Goal: Task Accomplishment & Management: Complete application form

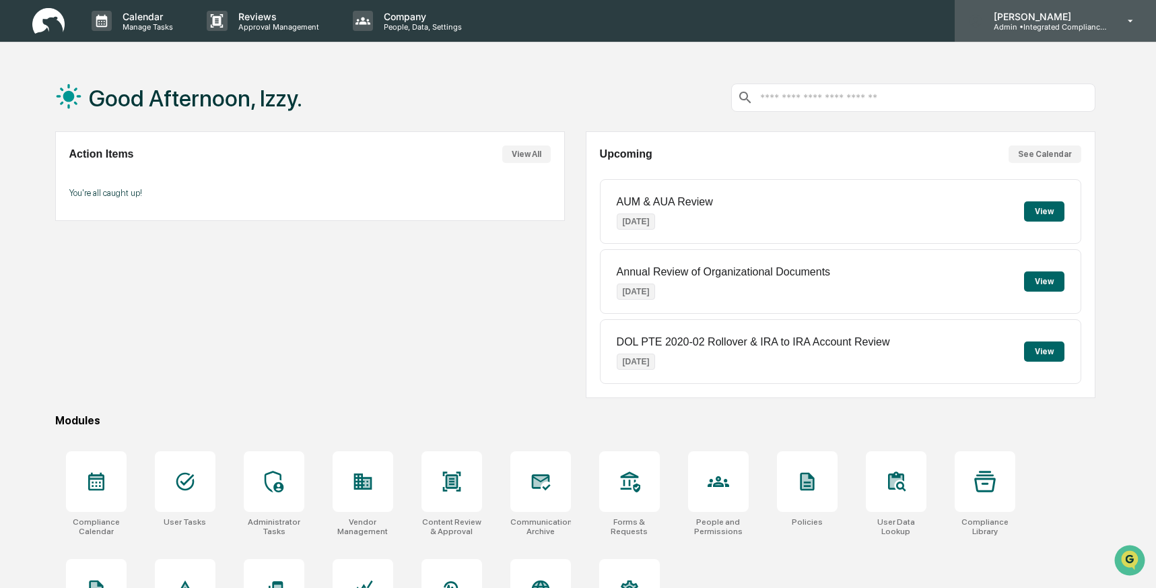
click at [1100, 27] on p "Admin • Integrated Compliance Advisors - Consultants" at bounding box center [1045, 26] width 125 height 9
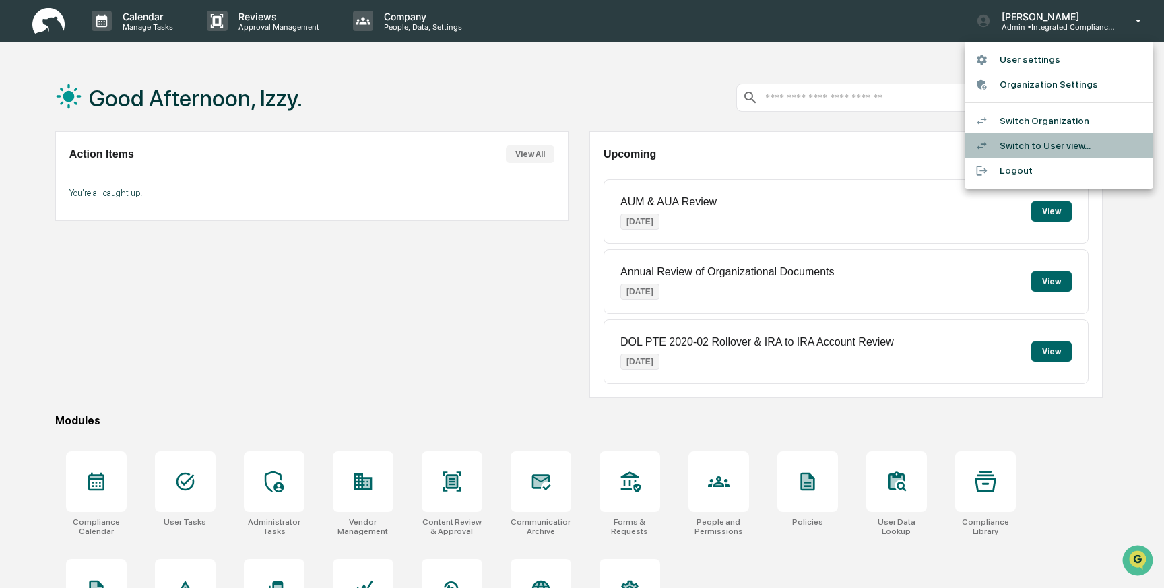
click at [1070, 141] on li "Switch to User view..." at bounding box center [1058, 145] width 189 height 25
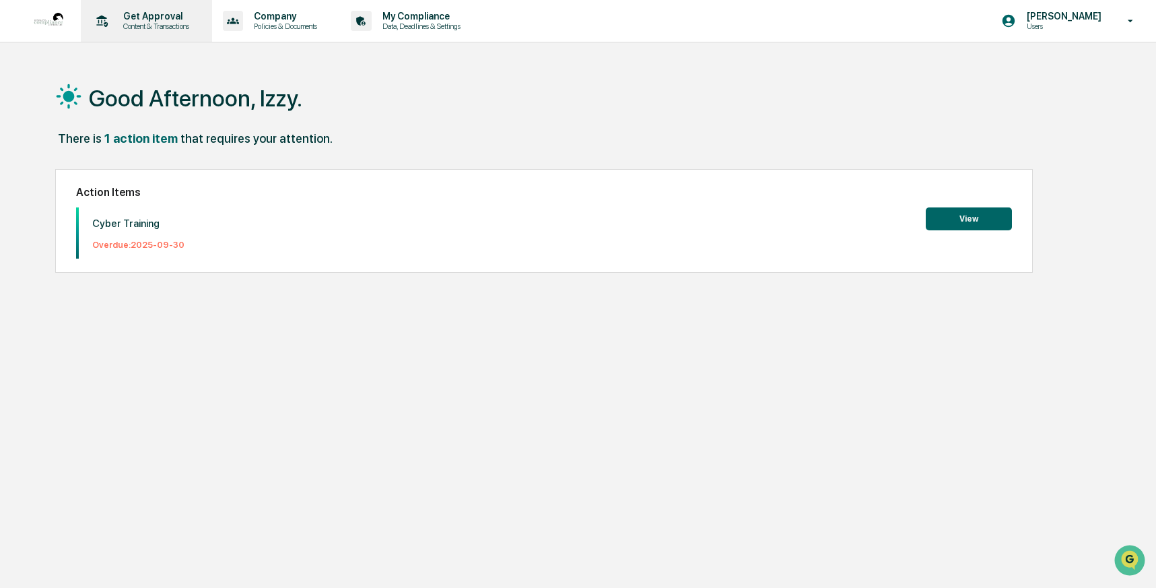
click at [135, 20] on p "Get Approval" at bounding box center [154, 16] width 84 height 11
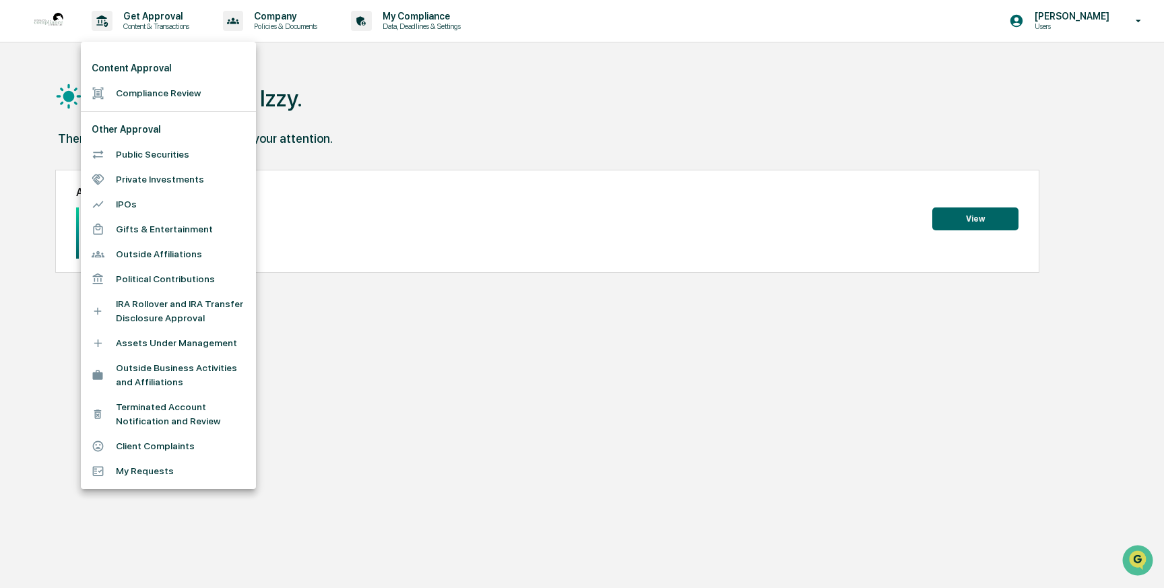
click at [151, 90] on li "Compliance Review" at bounding box center [168, 93] width 175 height 25
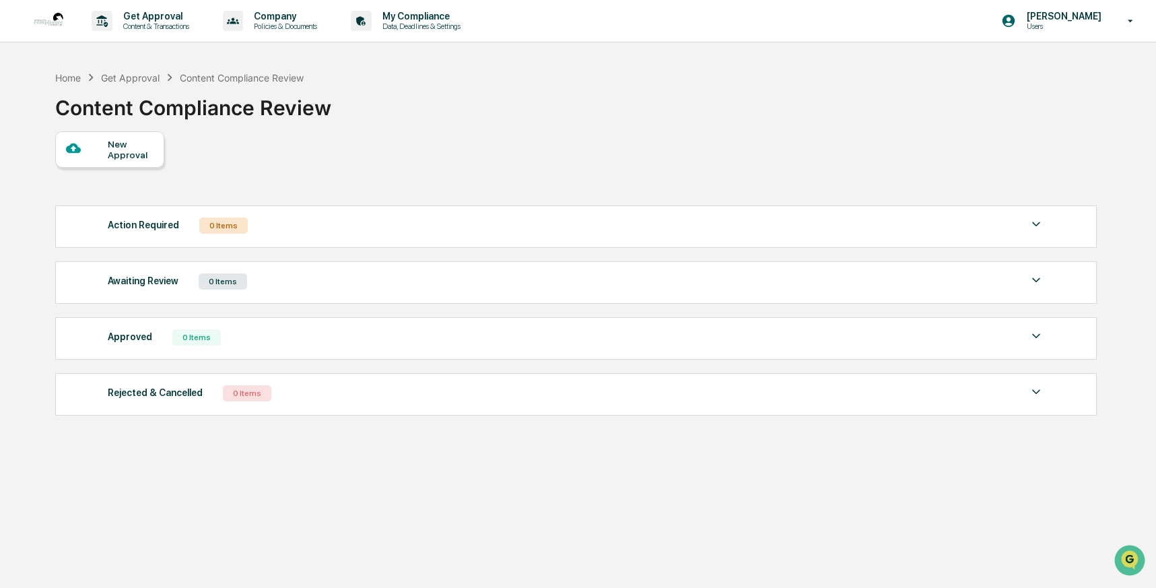
click at [121, 139] on div "New Approval" at bounding box center [130, 150] width 45 height 22
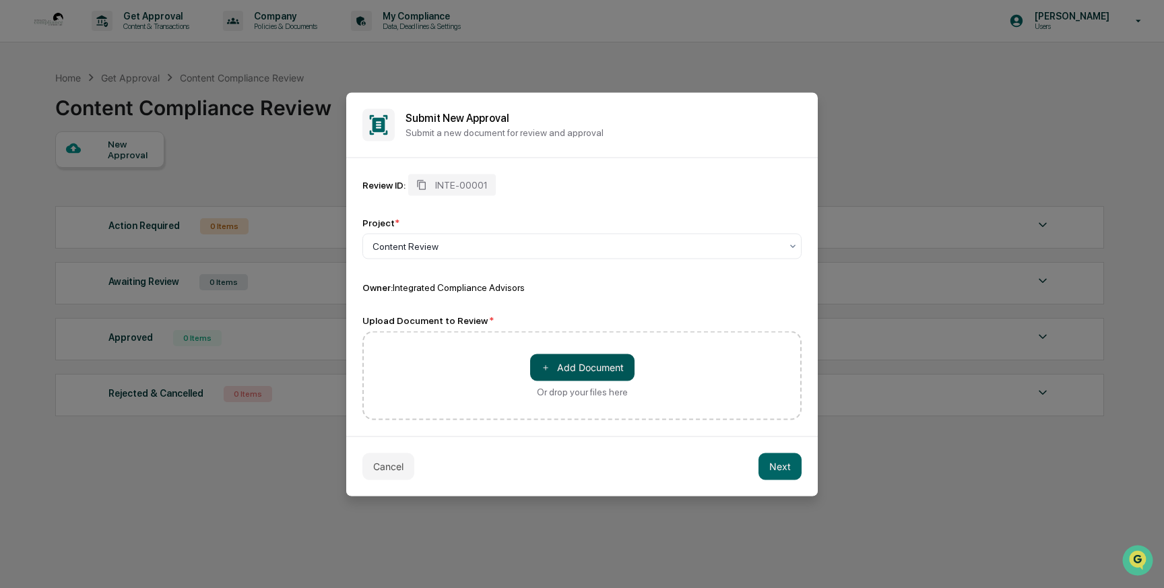
click at [548, 359] on button "＋ Add Document" at bounding box center [582, 367] width 104 height 27
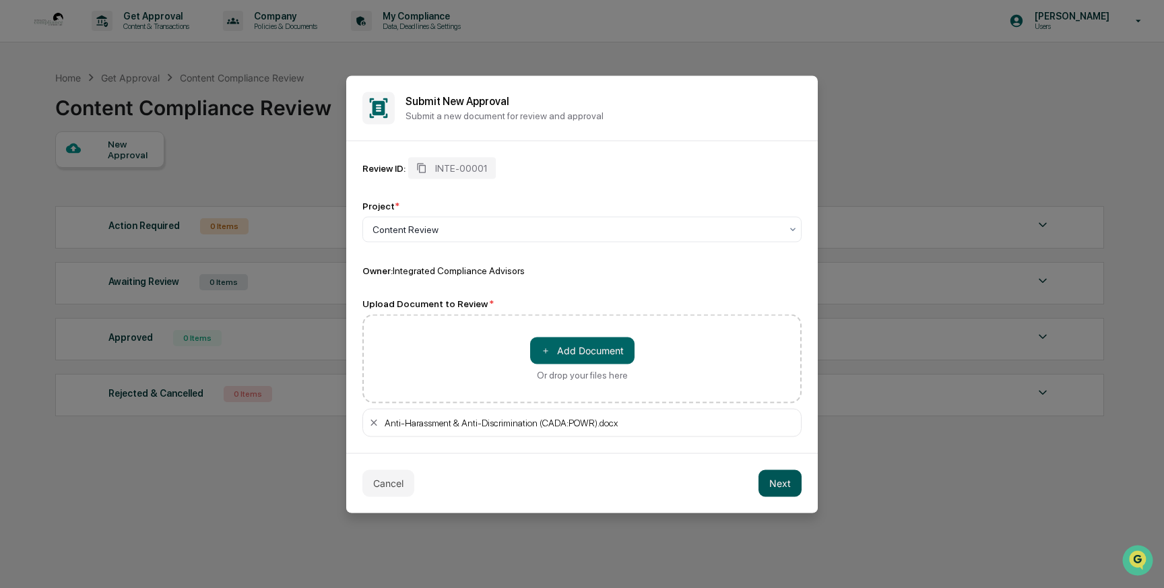
click at [778, 478] on button "Next" at bounding box center [779, 482] width 43 height 27
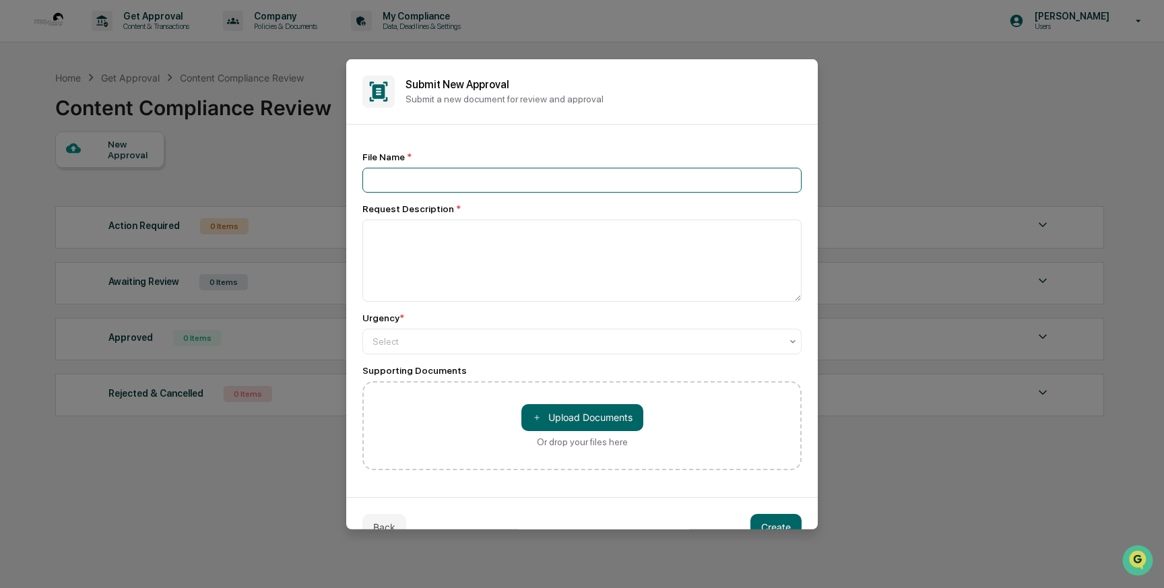
click at [494, 178] on input at bounding box center [581, 179] width 439 height 25
type input "*"
type input "****"
click at [453, 231] on textarea at bounding box center [581, 260] width 439 height 82
type textarea "****"
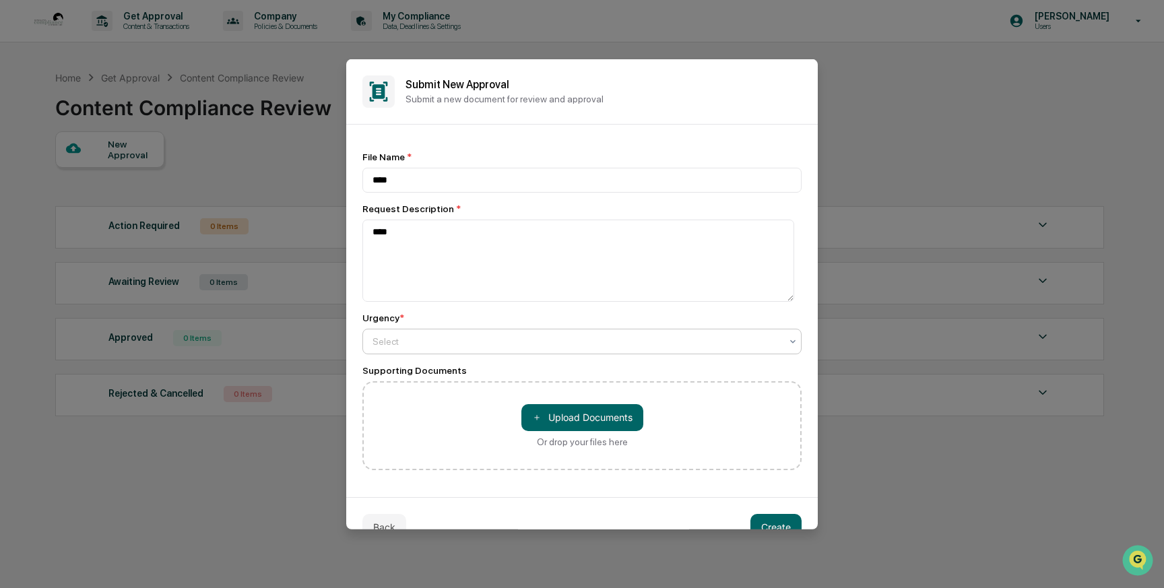
click at [401, 342] on div at bounding box center [576, 340] width 408 height 13
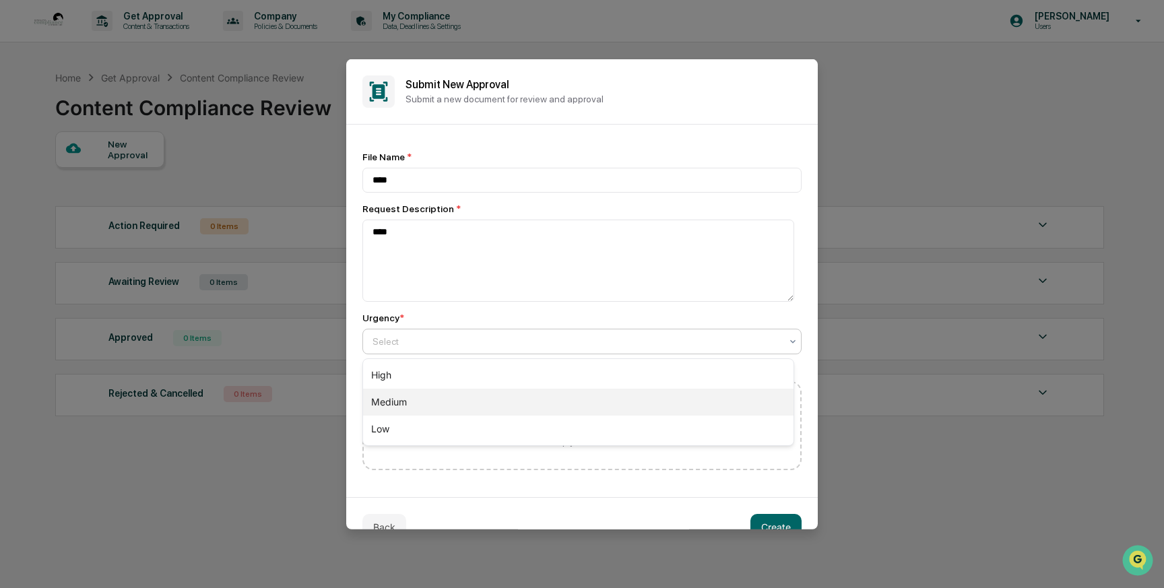
click at [389, 395] on div "Medium" at bounding box center [578, 402] width 430 height 27
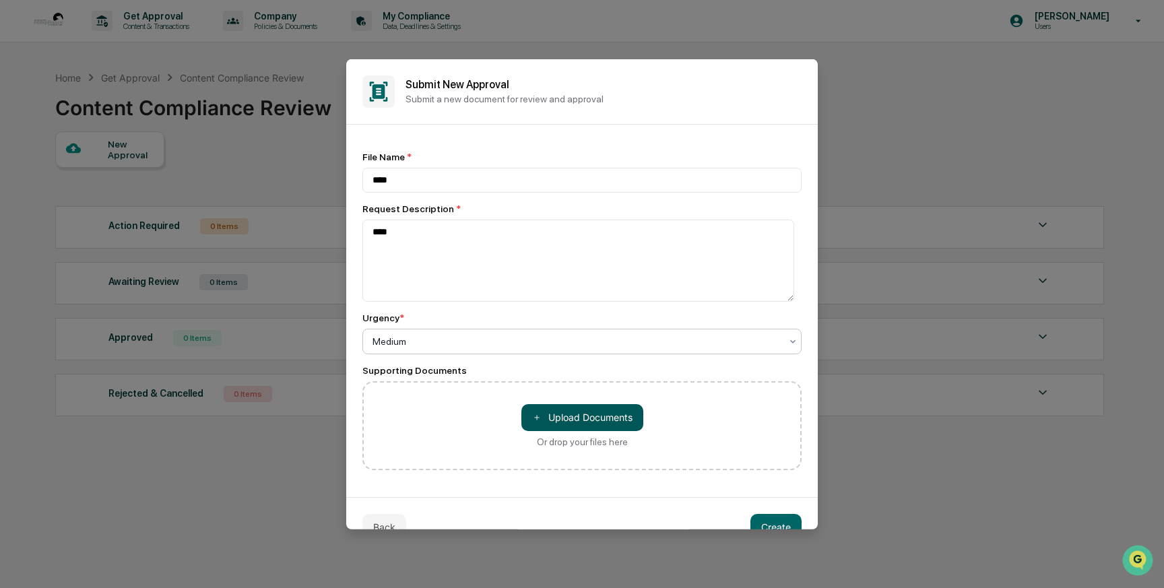
click at [541, 409] on button "＋ Upload Documents" at bounding box center [582, 416] width 122 height 27
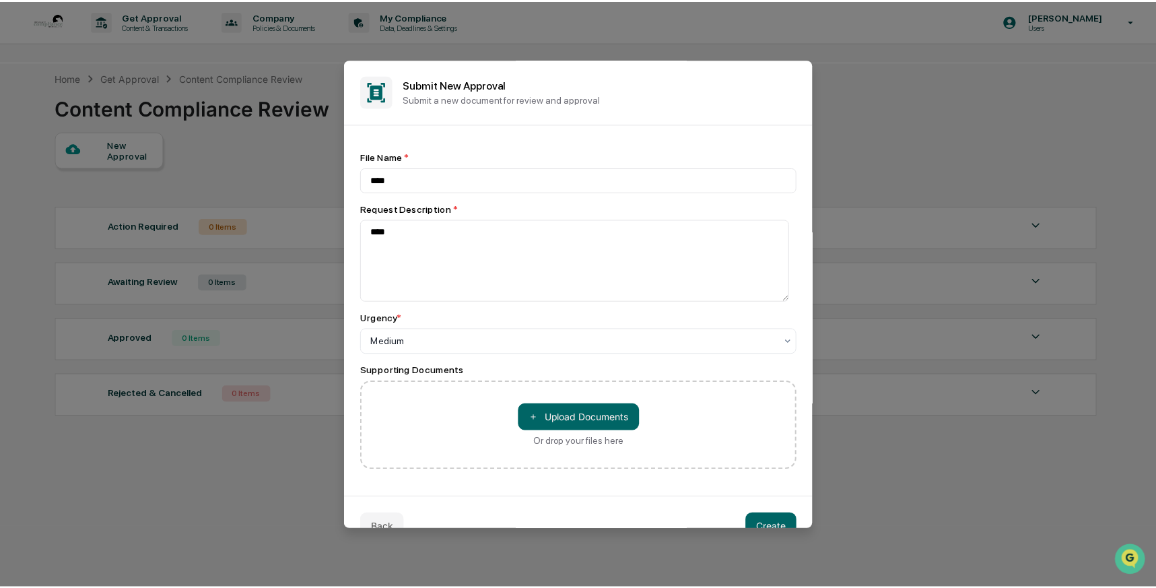
scroll to position [30, 0]
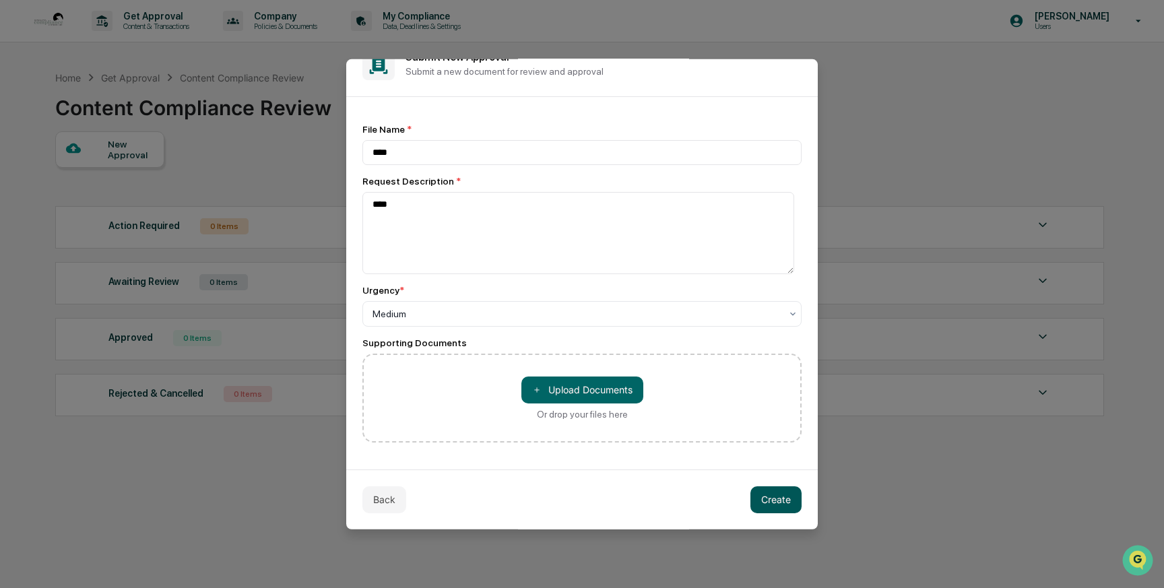
click at [762, 501] on button "Create" at bounding box center [775, 499] width 51 height 27
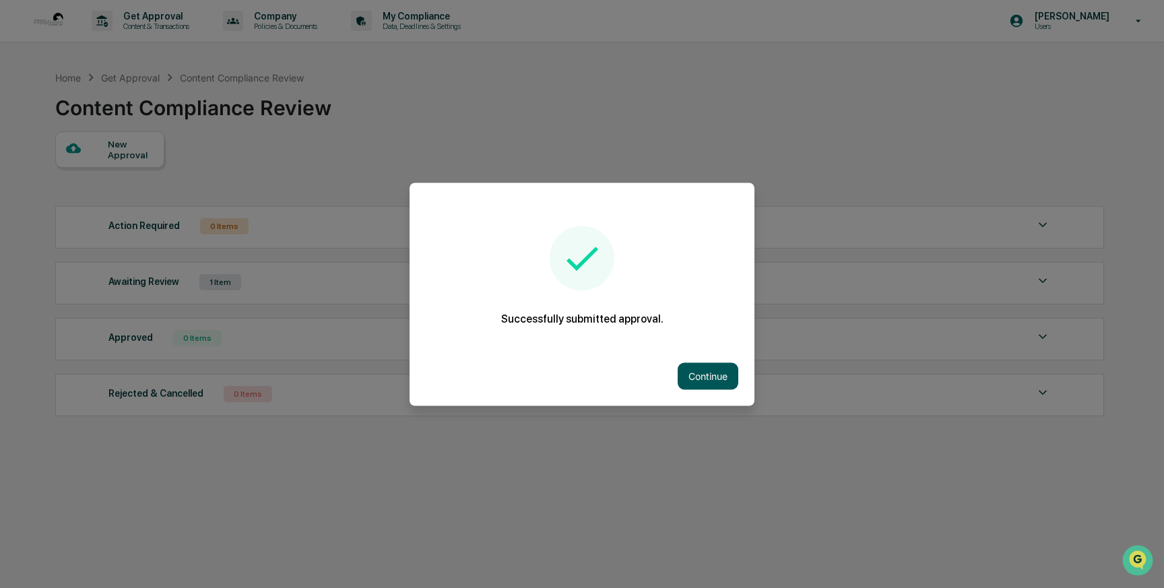
click at [692, 364] on button "Continue" at bounding box center [708, 375] width 61 height 27
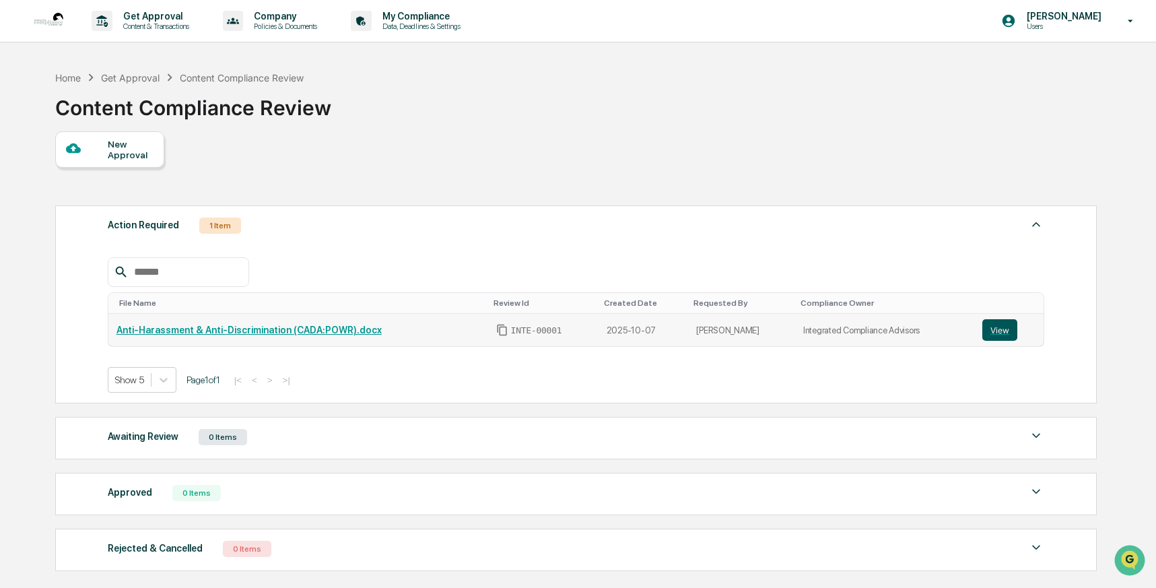
click at [991, 334] on button "View" at bounding box center [1000, 330] width 35 height 22
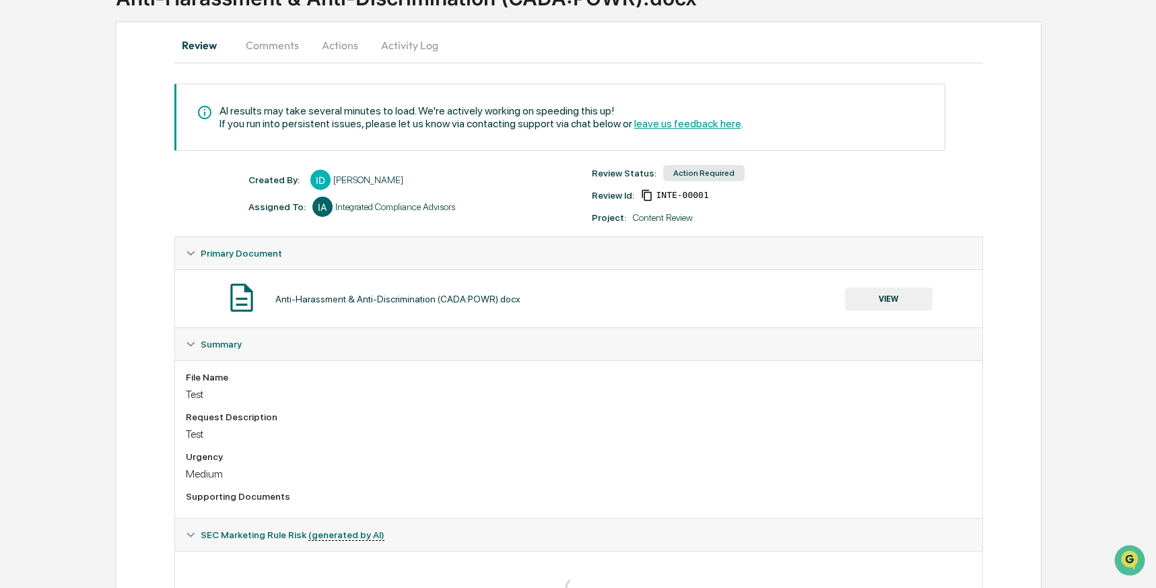
scroll to position [114, 0]
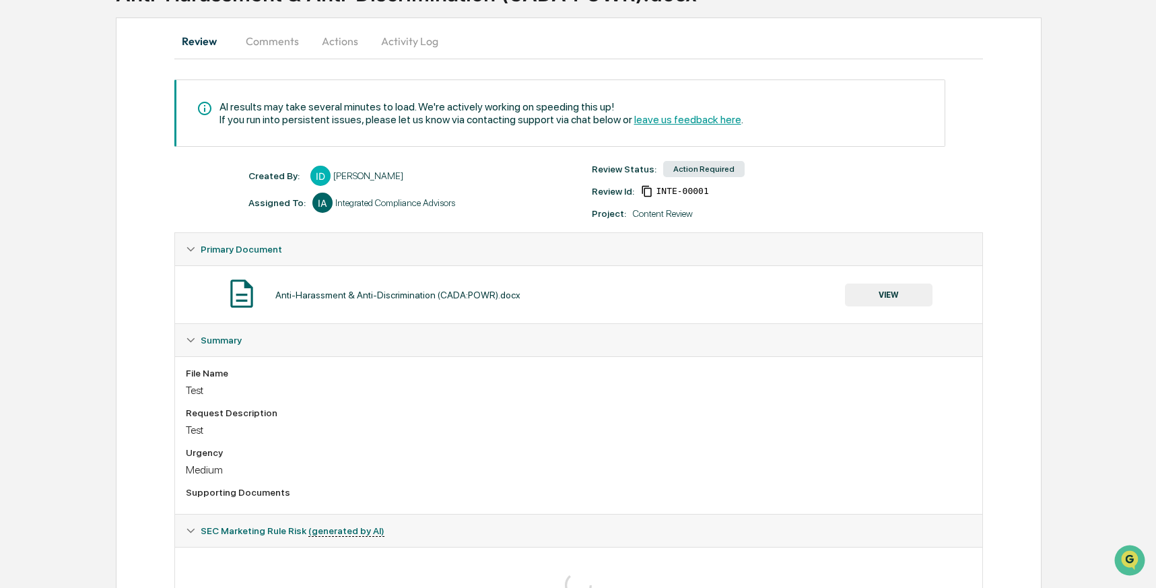
click at [860, 294] on button "VIEW" at bounding box center [889, 295] width 88 height 23
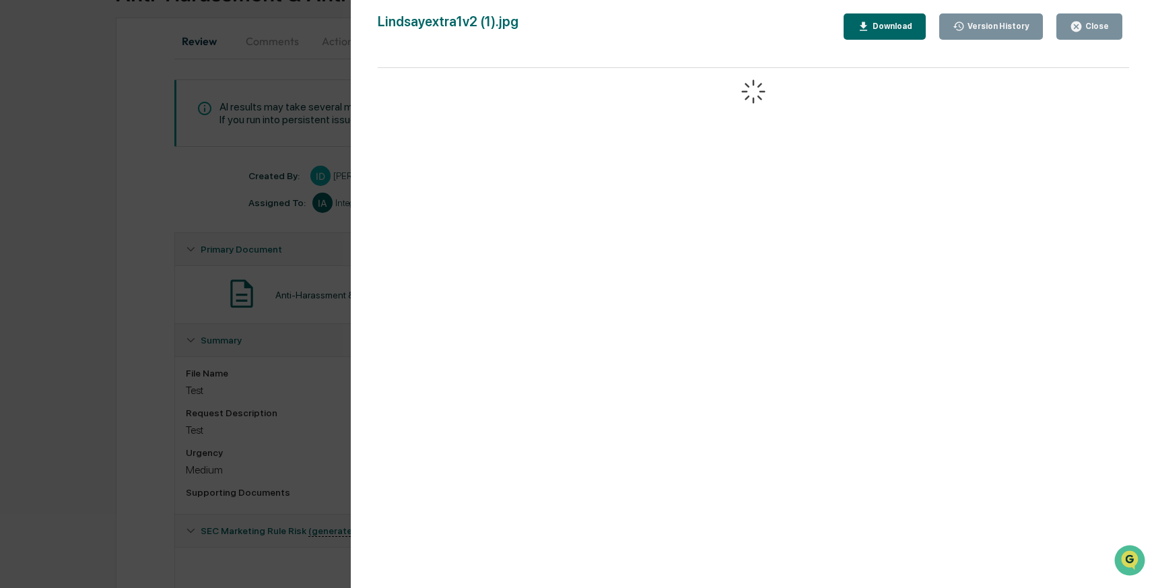
click at [999, 22] on div "Version History" at bounding box center [997, 26] width 65 height 9
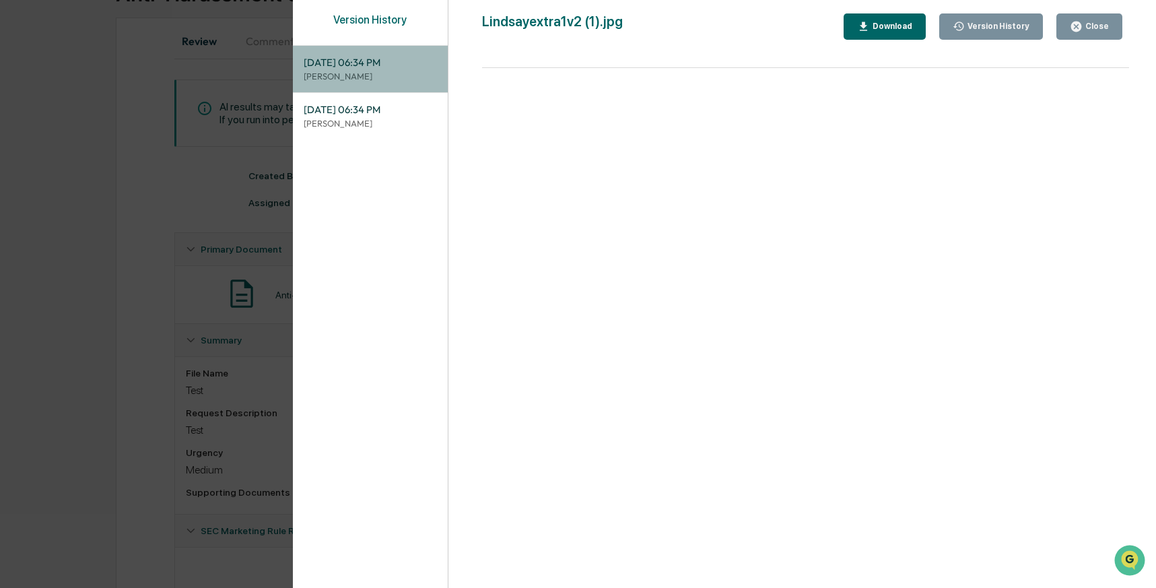
click at [413, 57] on span "10/07/2025, 06:34 PM" at bounding box center [370, 62] width 133 height 15
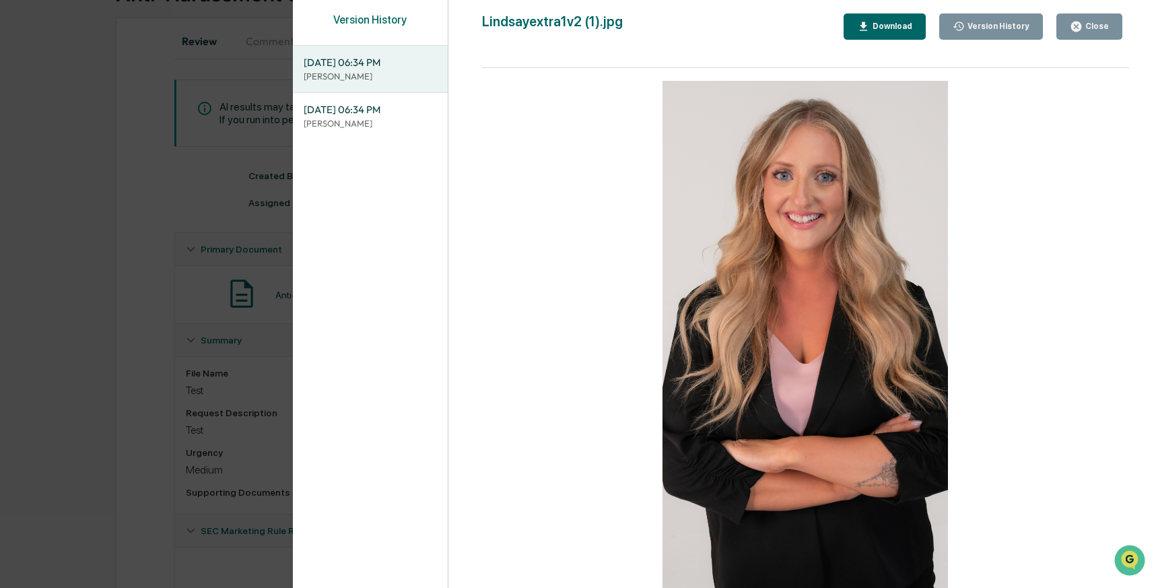
click at [855, 28] on button "Download" at bounding box center [885, 26] width 82 height 26
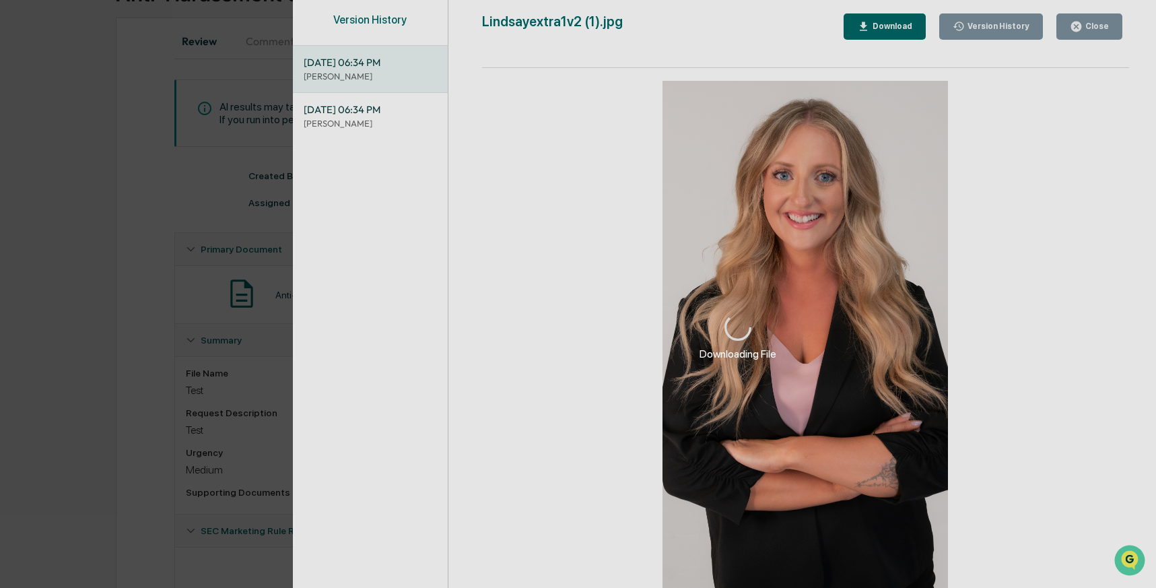
click at [271, 173] on div "Downloading File Version History 10/07/2025, 06:34 PM Lindsay Rider 10/07/2025,…" at bounding box center [578, 294] width 1156 height 588
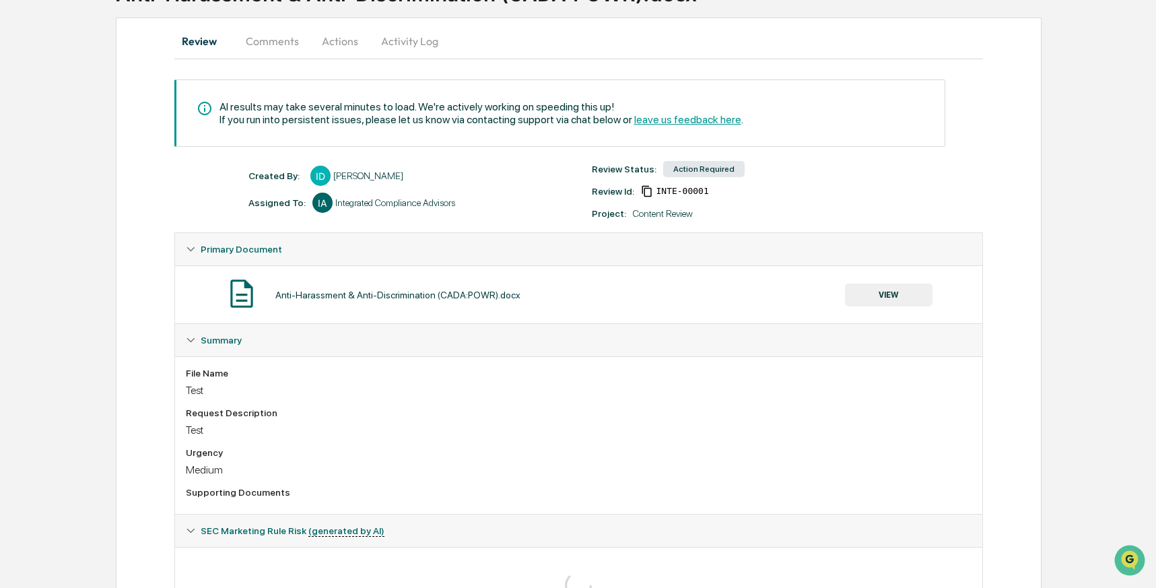
click at [881, 294] on button "VIEW" at bounding box center [889, 295] width 88 height 23
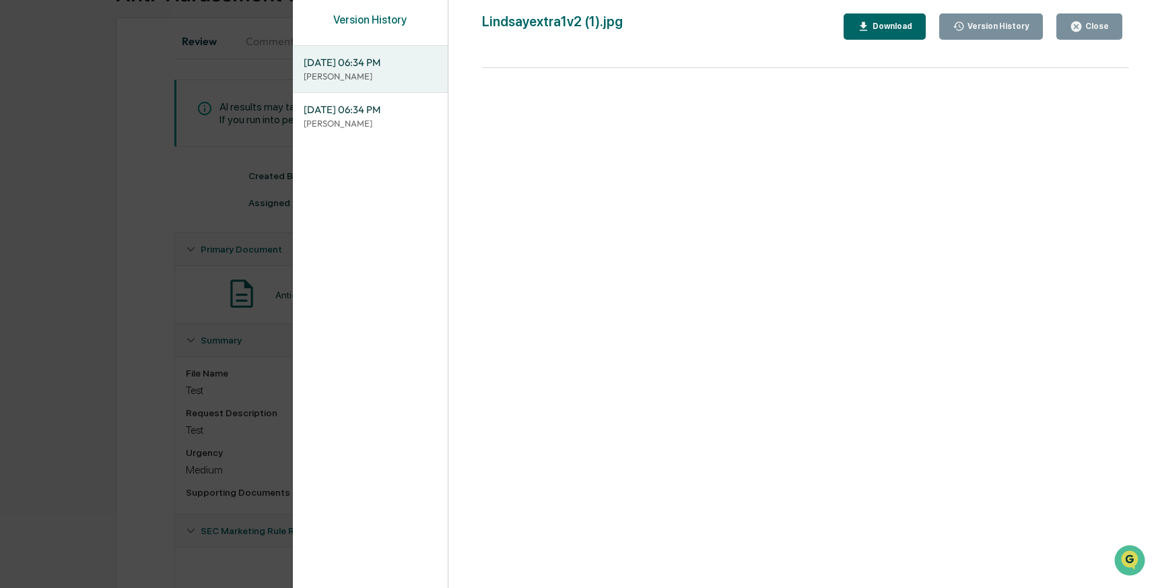
click at [207, 350] on div "Version History 10/07/2025, 06:34 PM Lindsay Rider 10/07/2025, 06:34 PM Izzy Da…" at bounding box center [578, 294] width 1156 height 588
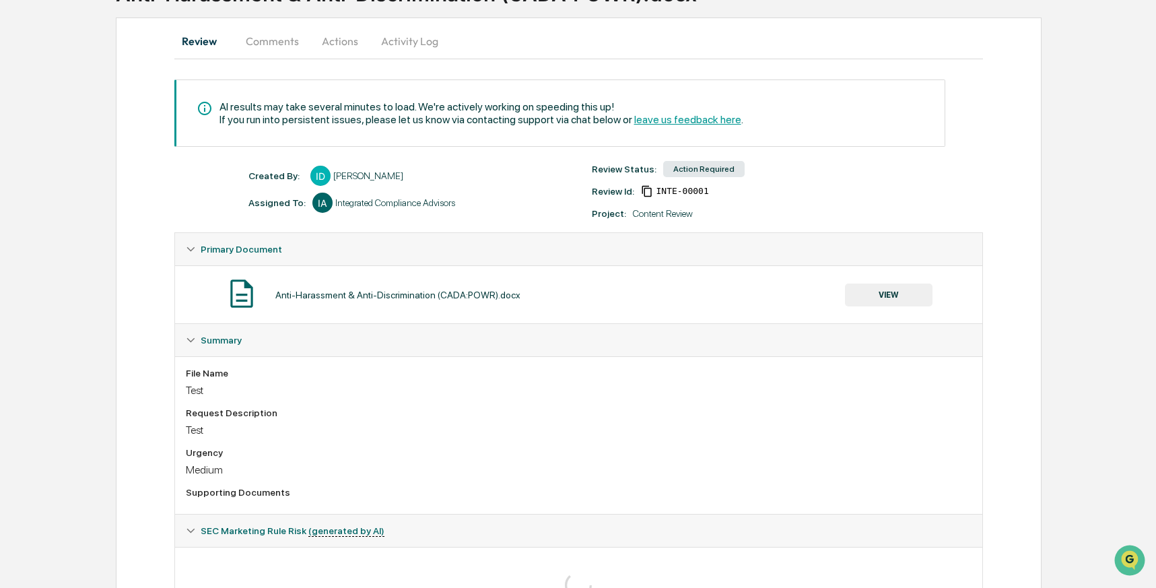
click at [336, 44] on button "Actions" at bounding box center [340, 41] width 61 height 32
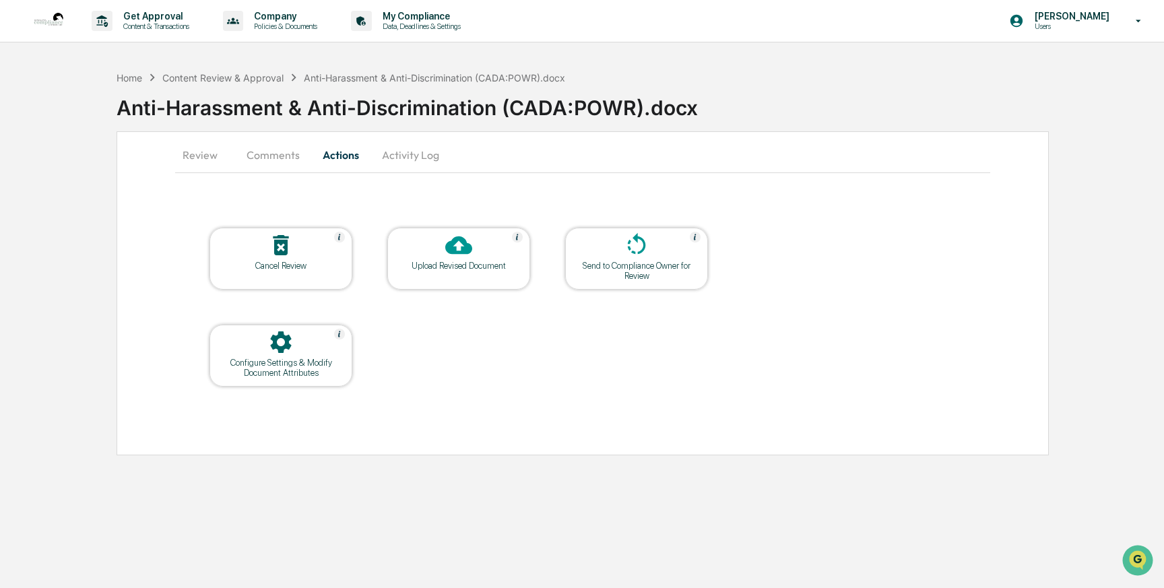
click at [461, 246] on icon at bounding box center [458, 245] width 27 height 27
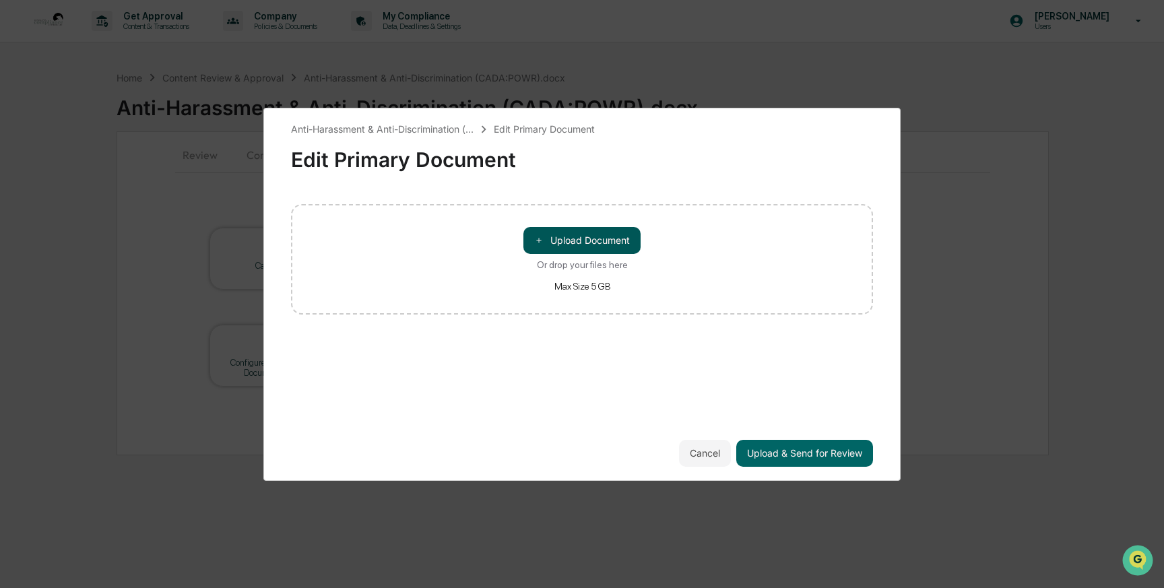
click at [544, 236] on button "＋ Upload Document" at bounding box center [581, 240] width 117 height 27
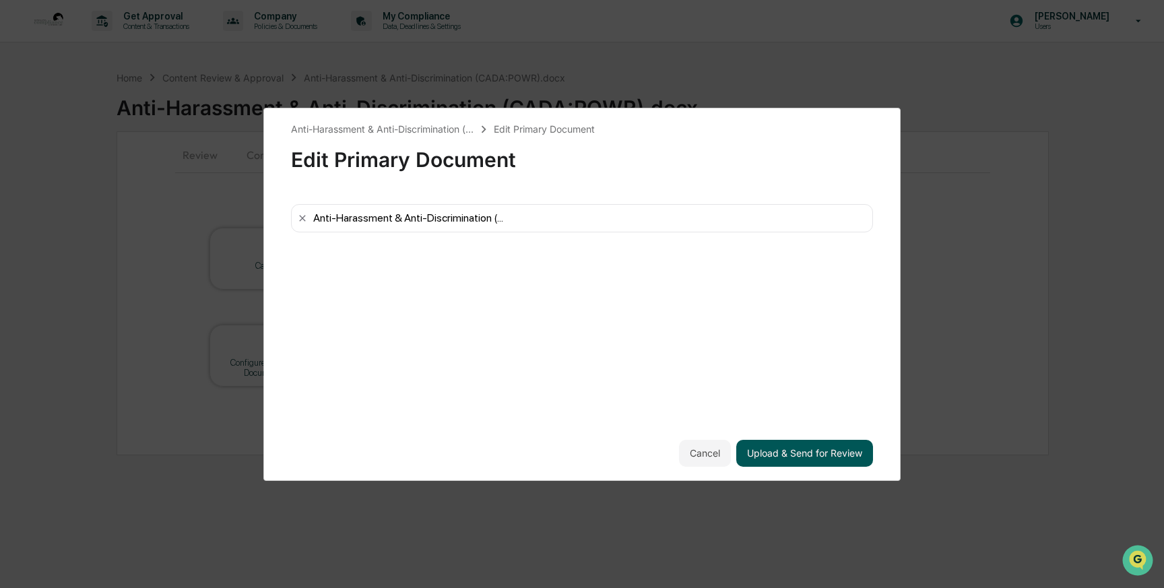
click at [818, 456] on button "Upload & Send for Review" at bounding box center [804, 453] width 137 height 27
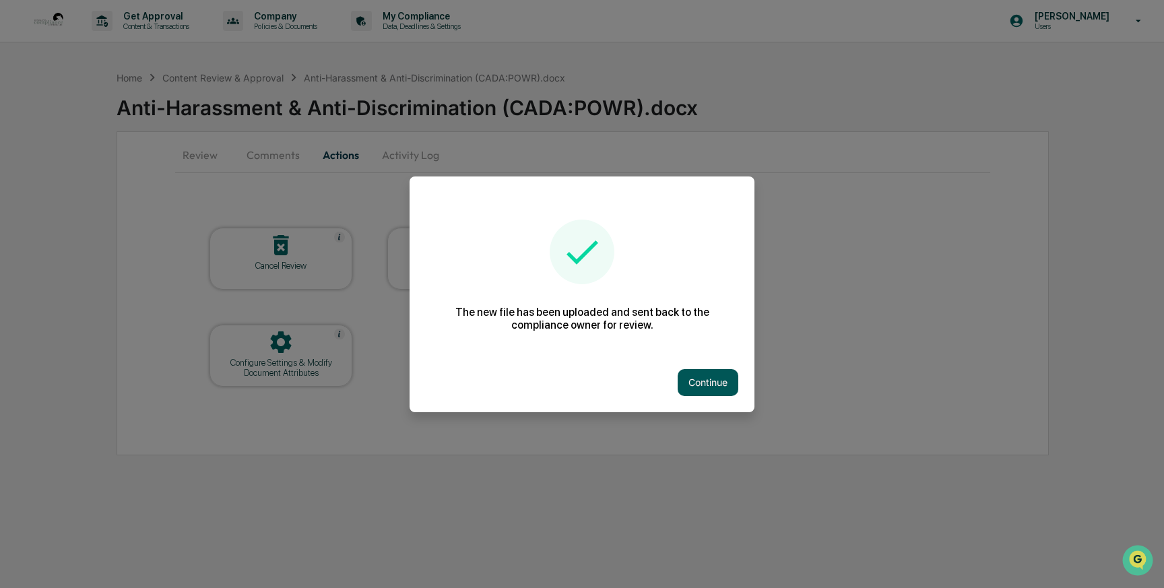
click at [709, 380] on button "Continue" at bounding box center [708, 382] width 61 height 27
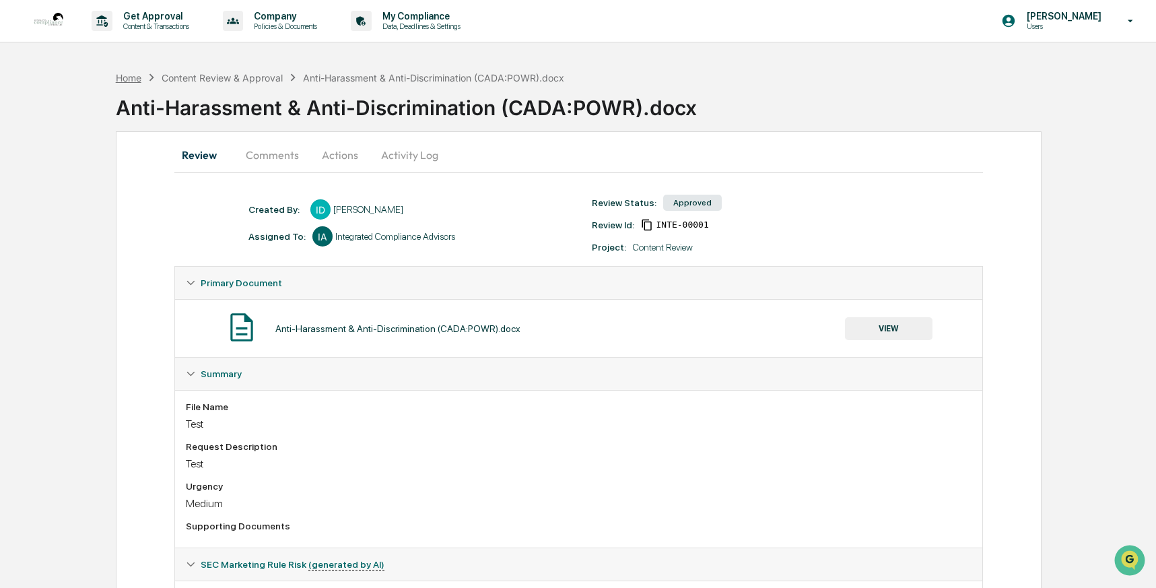
click at [134, 75] on div "Home" at bounding box center [129, 77] width 26 height 11
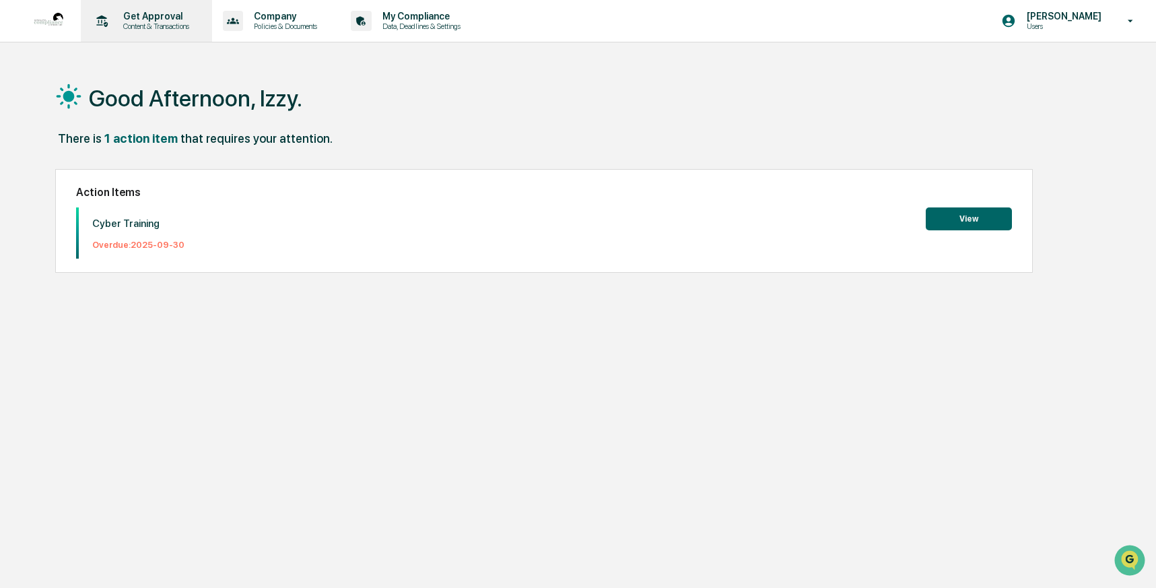
click at [174, 26] on p "Content & Transactions" at bounding box center [154, 26] width 84 height 9
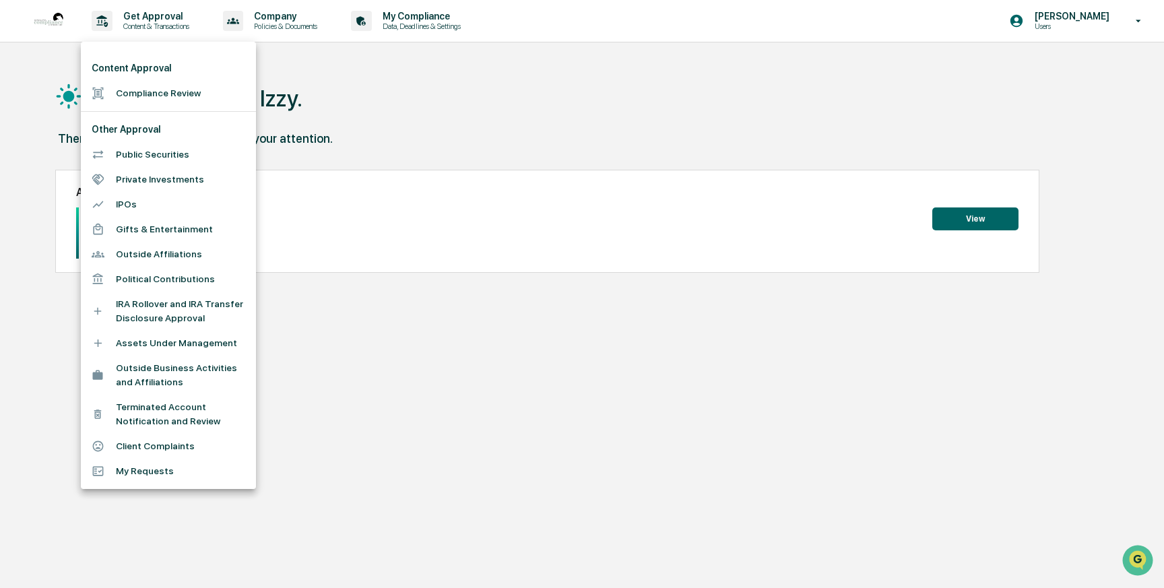
click at [407, 101] on div at bounding box center [582, 294] width 1164 height 588
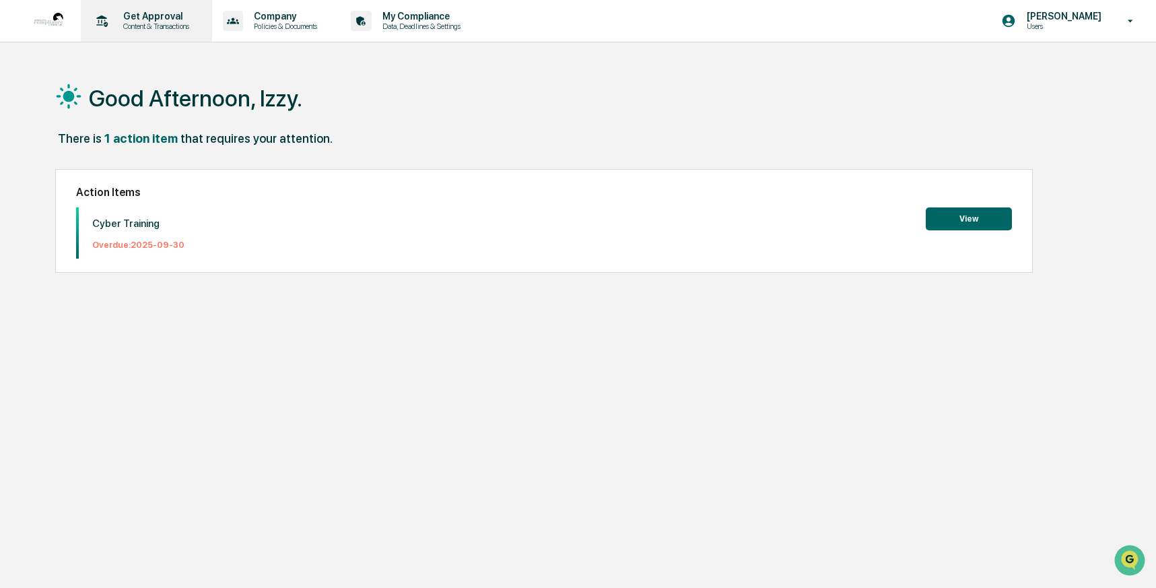
click at [145, 20] on p "Get Approval" at bounding box center [154, 16] width 84 height 11
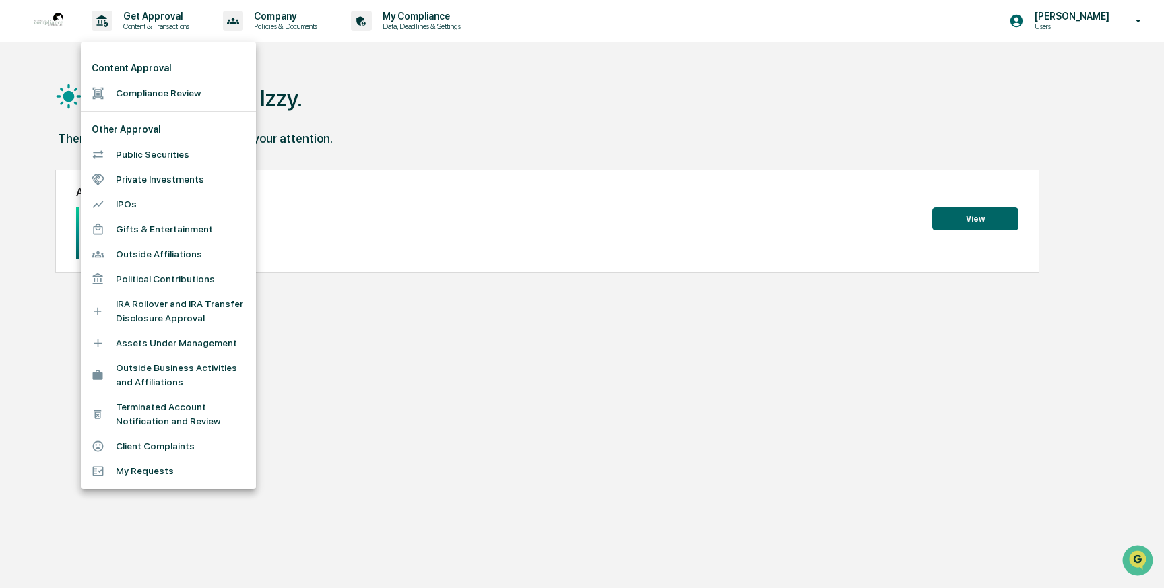
click at [166, 91] on li "Compliance Review" at bounding box center [168, 93] width 175 height 25
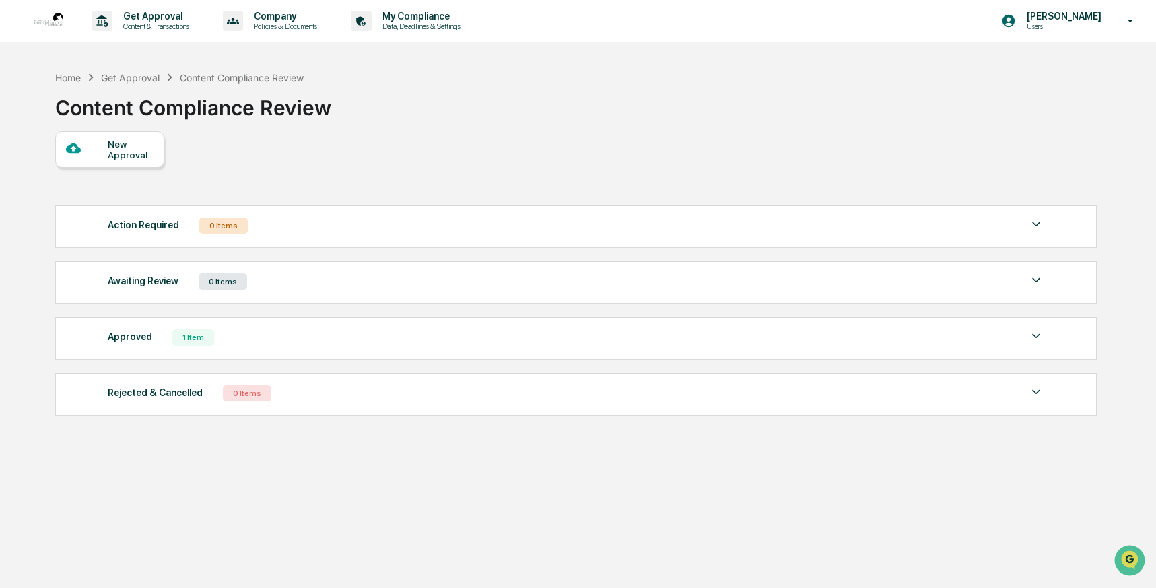
click at [327, 337] on div "Approved 1 Item" at bounding box center [576, 337] width 937 height 19
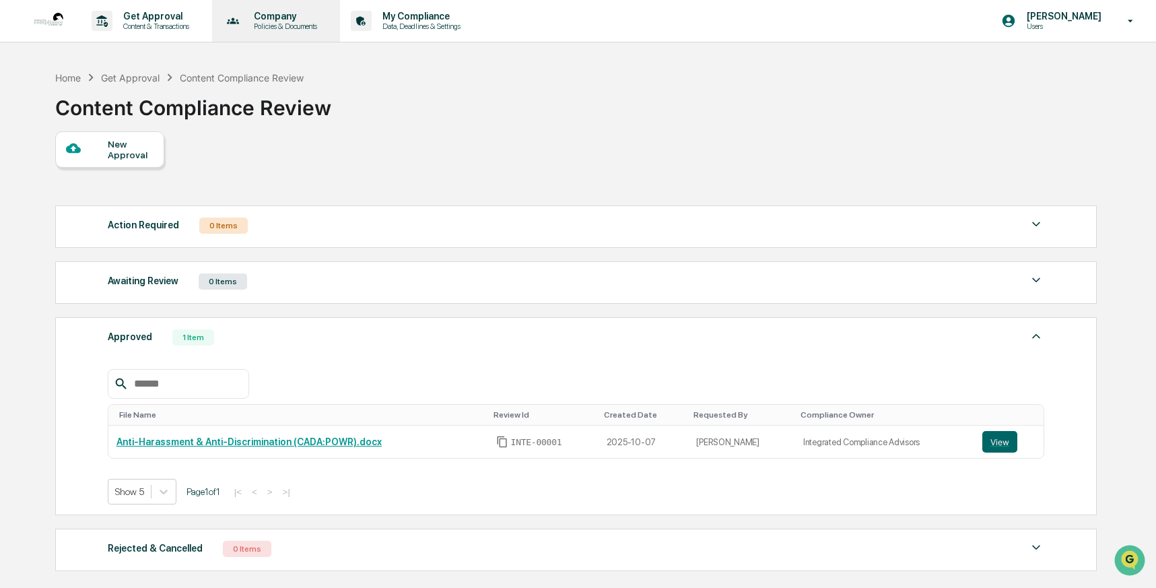
click at [308, 19] on p "Company" at bounding box center [283, 16] width 81 height 11
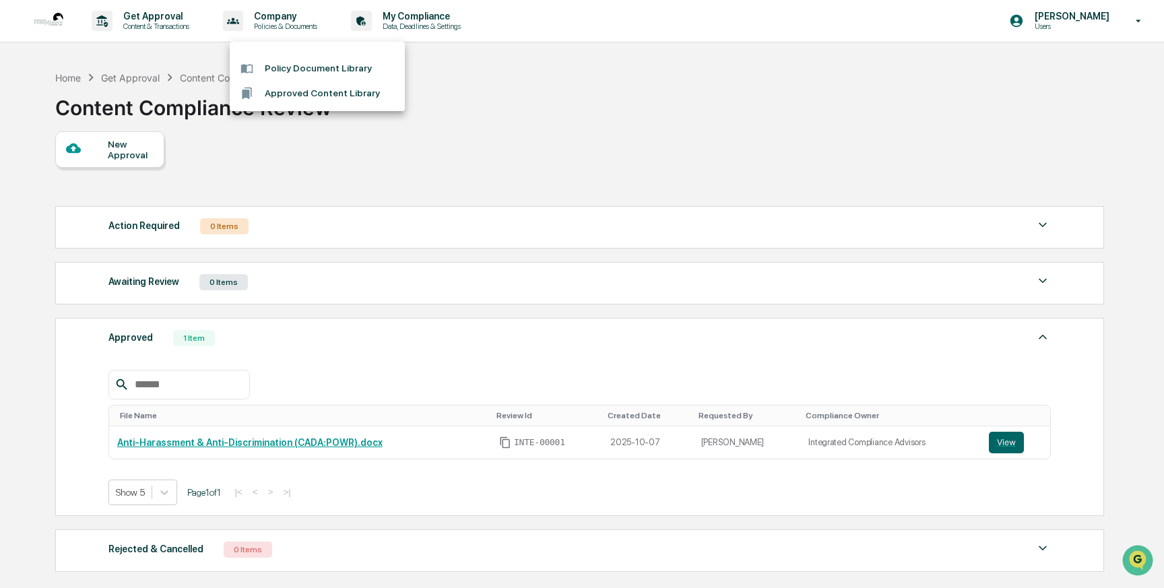
click at [311, 89] on li "Approved Content Library" at bounding box center [317, 93] width 175 height 25
